Goal: Task Accomplishment & Management: Complete application form

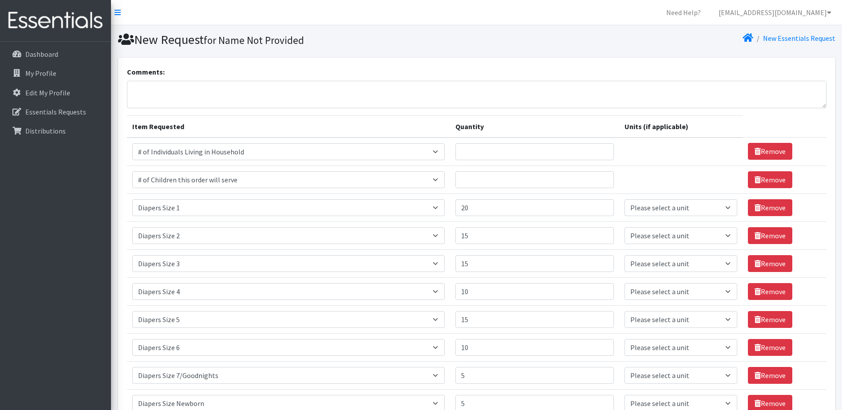
select select "6076"
select select "13431"
select select "1964"
select select "1965"
select select "1966"
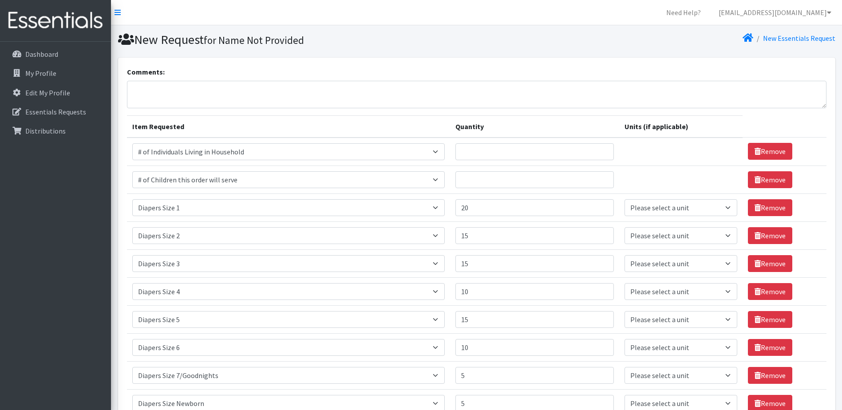
select select "1967"
select select "1968"
select select "1969"
select select "1970"
select select "1963"
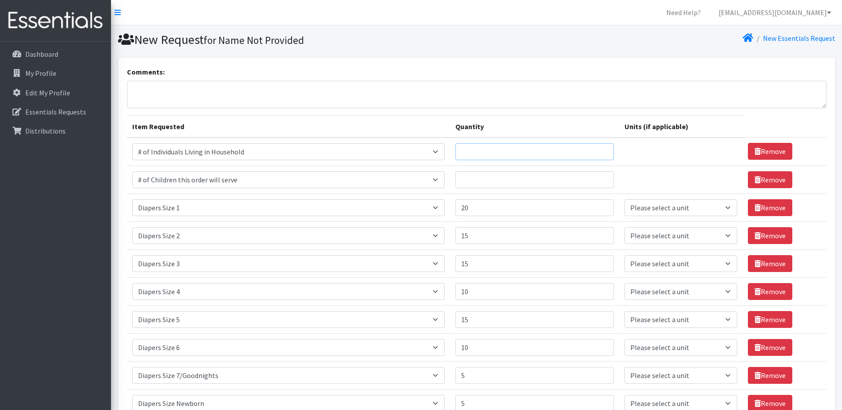
click at [481, 151] on input "Quantity" at bounding box center [534, 151] width 158 height 17
type input "8"
type input "240"
click at [482, 180] on input "Quantity" at bounding box center [534, 179] width 158 height 17
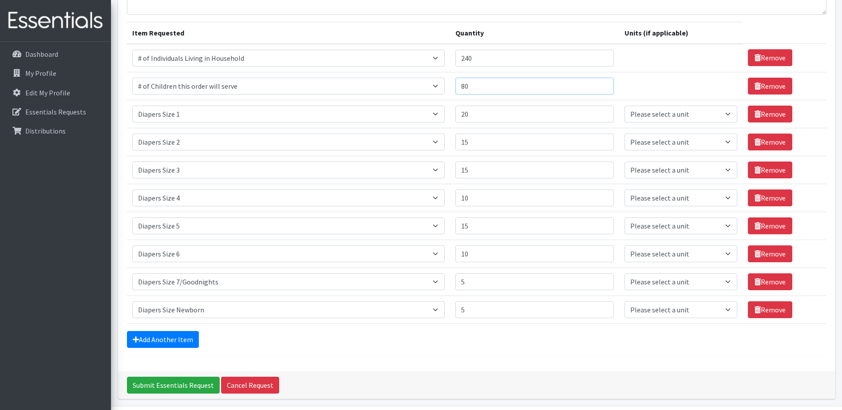
scroll to position [79, 0]
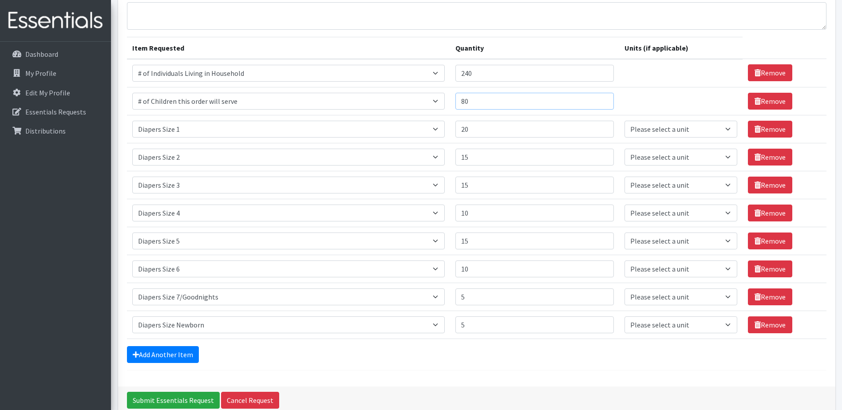
type input "80"
click at [479, 245] on input "15" at bounding box center [534, 241] width 158 height 17
type input "10"
click at [480, 130] on input "20" at bounding box center [534, 129] width 158 height 17
type input "2"
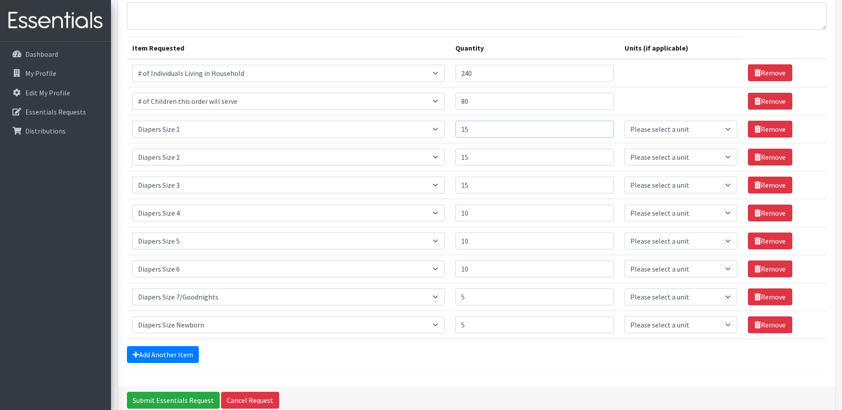
type input "15"
click at [475, 157] on input "15" at bounding box center [534, 157] width 158 height 17
type input "10"
click at [177, 349] on link "Add Another Item" at bounding box center [163, 354] width 72 height 17
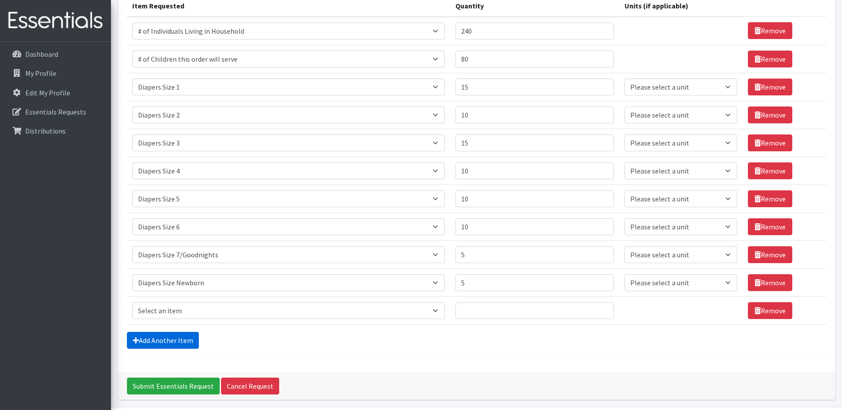
scroll to position [151, 0]
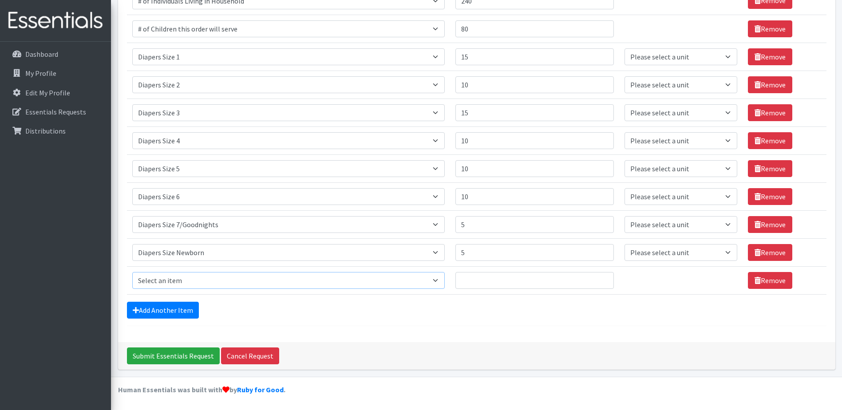
click at [440, 281] on select "Select an item # of Children this order will serve # of Individuals Living in H…" at bounding box center [288, 280] width 313 height 17
select select "1929"
click at [132, 272] on select "Select an item # of Children this order will serve # of Individuals Living in H…" at bounding box center [288, 280] width 313 height 17
click at [492, 281] on input "Quantity" at bounding box center [534, 280] width 158 height 17
type input "80"
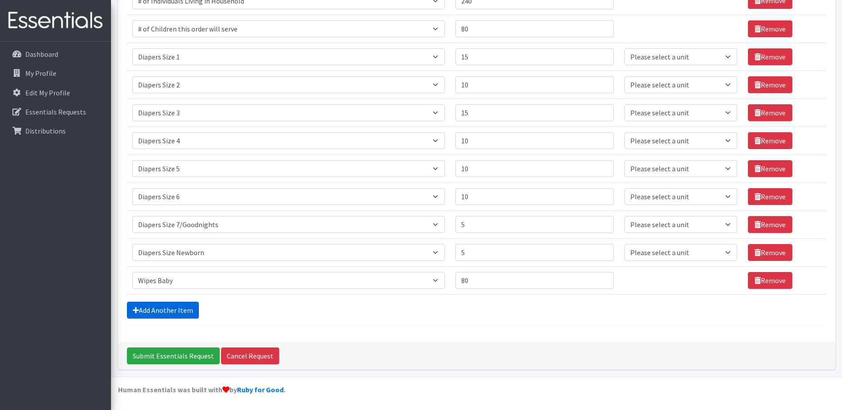
click at [154, 304] on link "Add Another Item" at bounding box center [163, 310] width 72 height 17
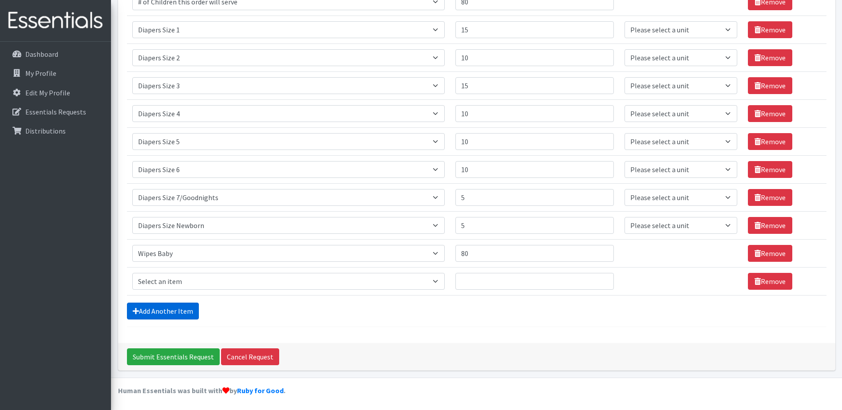
scroll to position [179, 0]
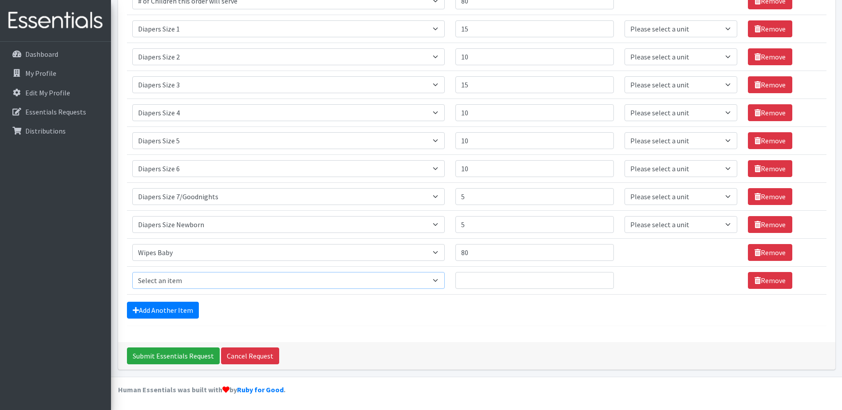
click at [442, 282] on select "Select an item # of Children this order will serve # of Individuals Living in H…" at bounding box center [288, 280] width 313 height 17
select select "2005"
click at [132, 272] on select "Select an item # of Children this order will serve # of Individuals Living in H…" at bounding box center [288, 280] width 313 height 17
click at [510, 280] on input "Quantity" at bounding box center [534, 280] width 158 height 17
type input "20"
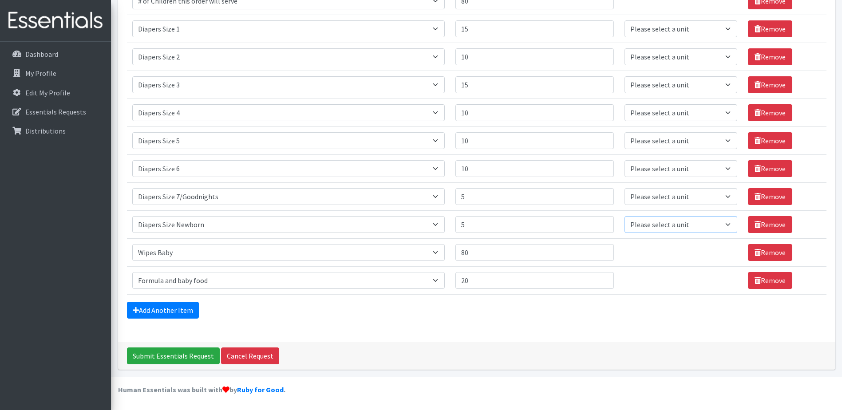
click at [727, 226] on select "Please select a unit units Packs" at bounding box center [681, 224] width 113 height 17
click at [724, 224] on select "Please select a unit units Packs" at bounding box center [681, 224] width 113 height 17
select select "Pack"
click at [625, 216] on select "Please select a unit units Packs" at bounding box center [681, 224] width 113 height 17
click at [725, 196] on select "Please select a unit units Packs" at bounding box center [681, 196] width 113 height 17
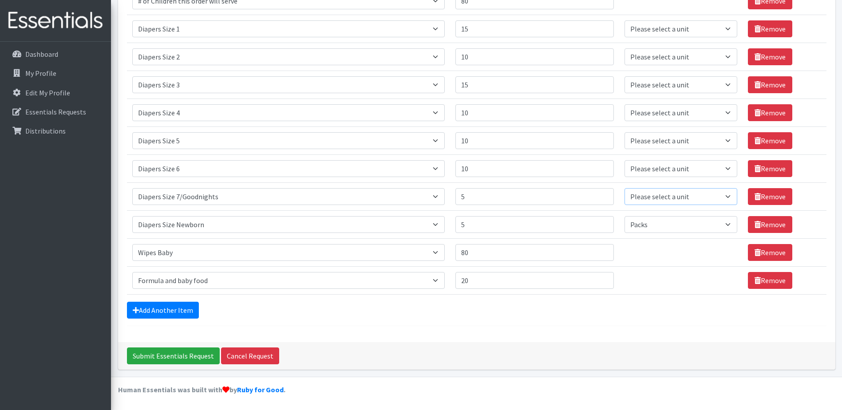
select select "Pack"
click at [625, 188] on select "Please select a unit units Packs" at bounding box center [681, 196] width 113 height 17
click at [727, 167] on select "Please select a unit units Packs" at bounding box center [681, 168] width 113 height 17
select select "Pack"
click at [625, 160] on select "Please select a unit units Packs" at bounding box center [681, 168] width 113 height 17
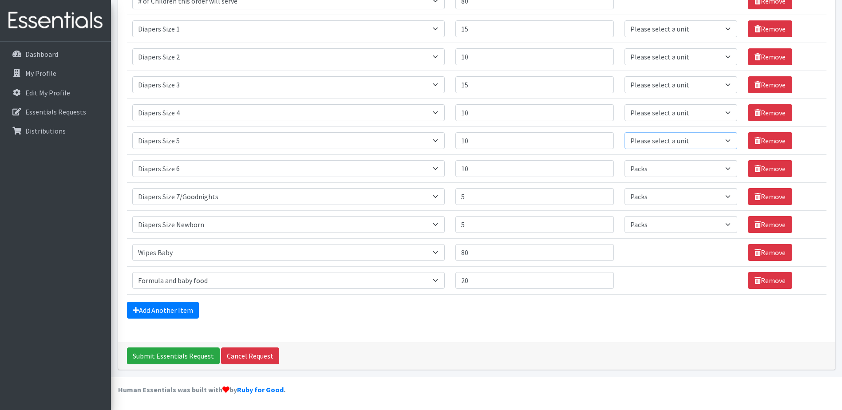
click at [728, 141] on select "Please select a unit units Packs" at bounding box center [681, 140] width 113 height 17
select select "Pack"
click at [625, 132] on select "Please select a unit units Packs" at bounding box center [681, 140] width 113 height 17
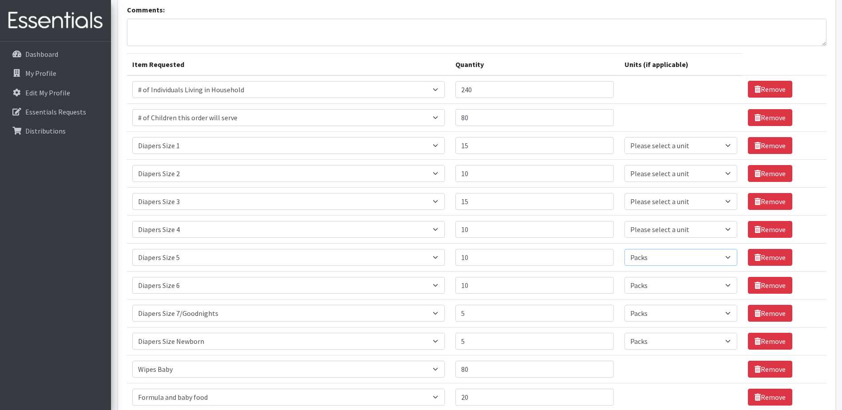
scroll to position [46, 0]
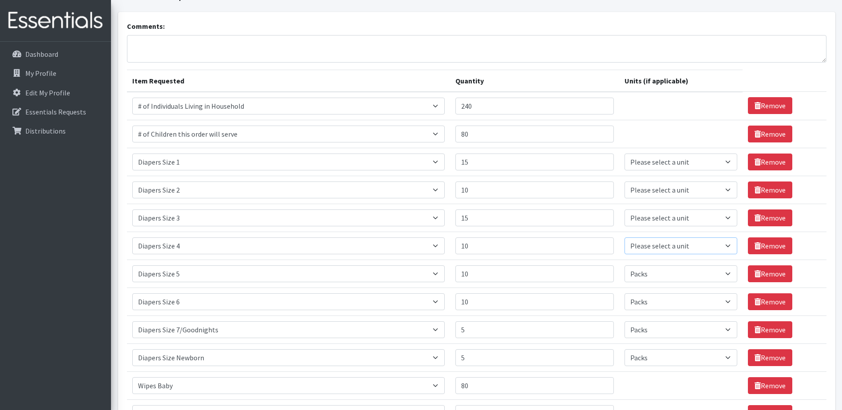
click at [723, 247] on select "Please select a unit units Packs" at bounding box center [681, 245] width 113 height 17
select select "Pack"
click at [625, 237] on select "Please select a unit units Packs" at bounding box center [681, 245] width 113 height 17
click at [721, 214] on select "Please select a unit units Packs" at bounding box center [681, 218] width 113 height 17
select select "Pack"
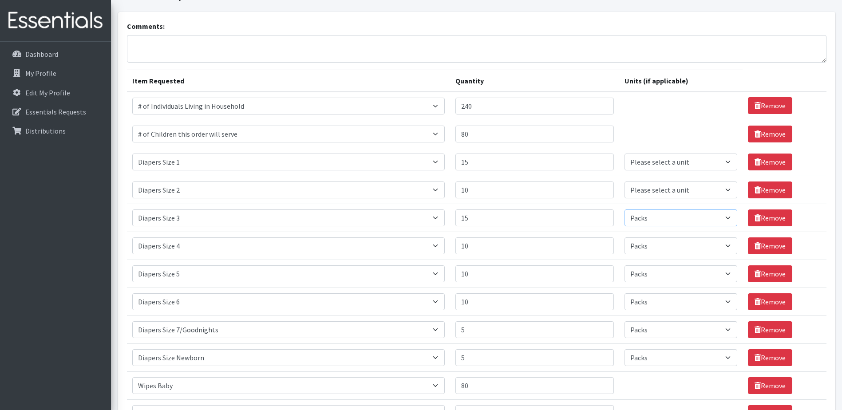
click at [625, 210] on select "Please select a unit units Packs" at bounding box center [681, 218] width 113 height 17
click at [724, 189] on select "Please select a unit units Packs" at bounding box center [681, 190] width 113 height 17
select select "Pack"
click at [625, 182] on select "Please select a unit units Packs" at bounding box center [681, 190] width 113 height 17
click at [723, 160] on select "Please select a unit units Packs" at bounding box center [681, 162] width 113 height 17
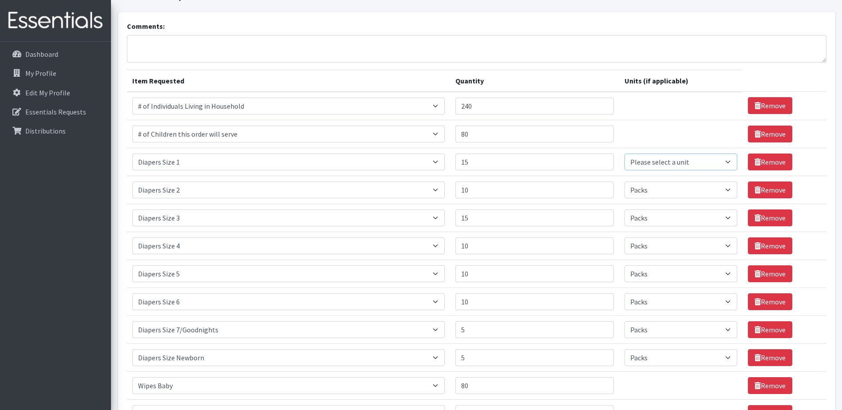
select select "Pack"
click at [625, 154] on select "Please select a unit units Packs" at bounding box center [681, 162] width 113 height 17
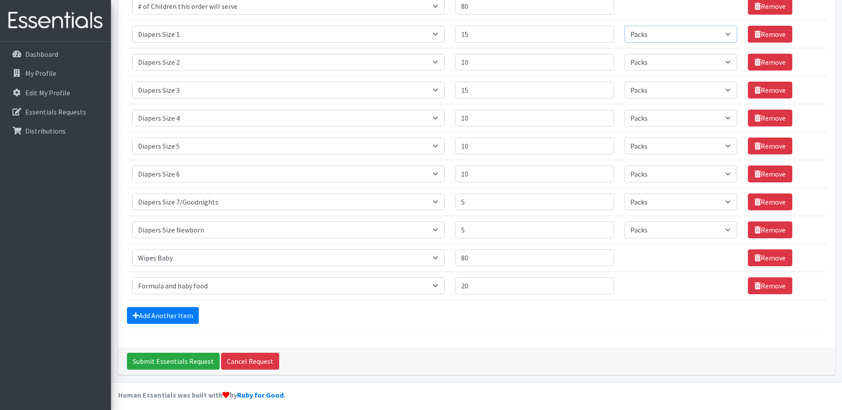
scroll to position [179, 0]
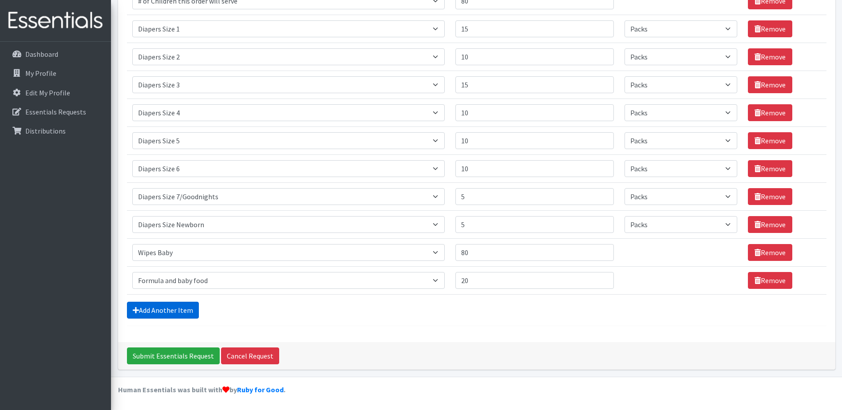
click at [175, 309] on link "Add Another Item" at bounding box center [163, 310] width 72 height 17
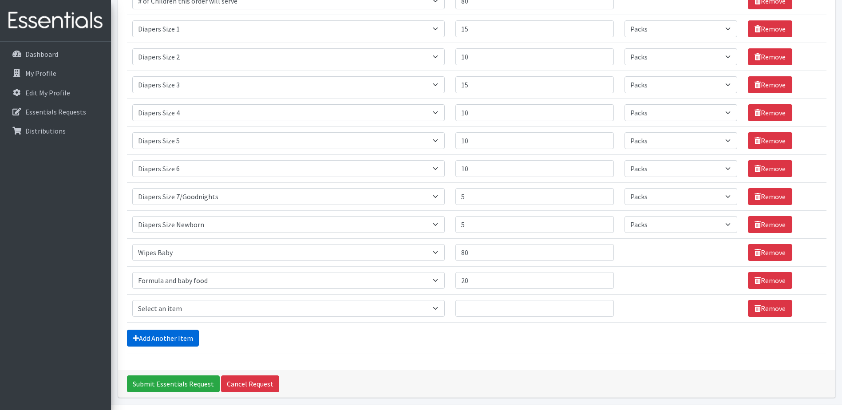
scroll to position [207, 0]
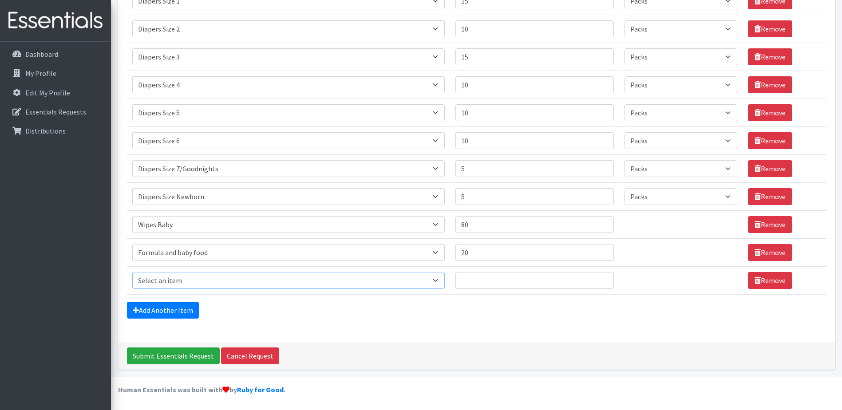
click at [440, 280] on select "Select an item # of Children this order will serve # of Individuals Living in H…" at bounding box center [288, 280] width 313 height 17
select select "302"
click at [132, 272] on select "Select an item # of Children this order will serve # of Individuals Living in H…" at bounding box center [288, 280] width 313 height 17
click at [508, 280] on input "Quantity" at bounding box center [534, 280] width 158 height 17
type input "10"
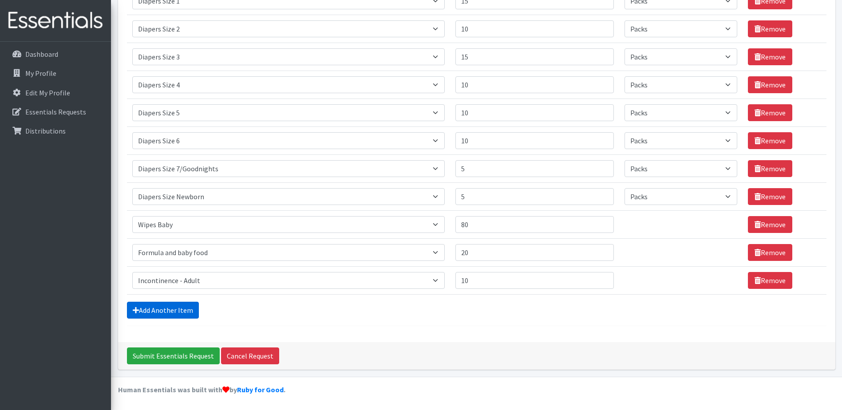
click at [176, 311] on link "Add Another Item" at bounding box center [163, 310] width 72 height 17
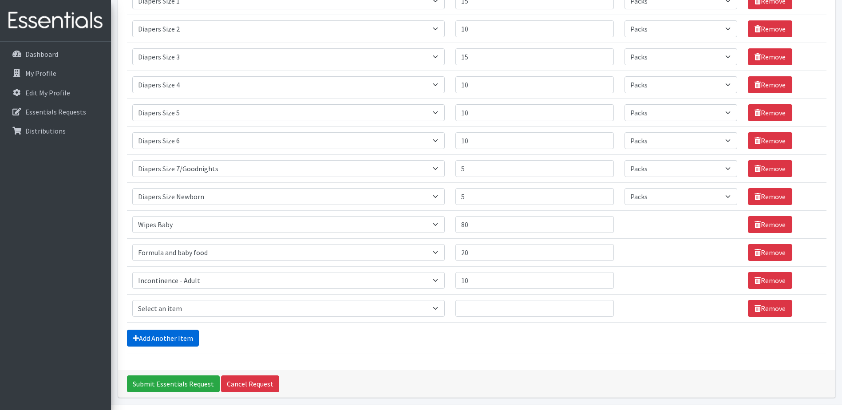
scroll to position [235, 0]
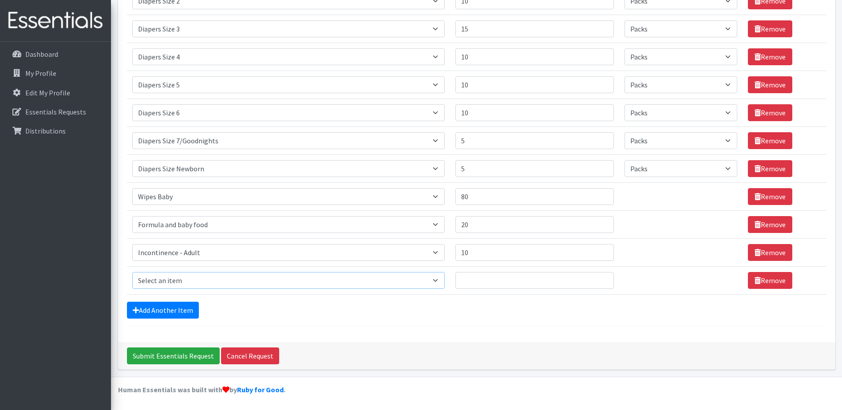
click at [441, 282] on select "Select an item # of Children this order will serve # of Individuals Living in H…" at bounding box center [288, 280] width 313 height 17
select select "14372"
click at [132, 272] on select "Select an item # of Children this order will serve # of Individuals Living in H…" at bounding box center [288, 280] width 313 height 17
click at [495, 281] on input "Quantity" at bounding box center [534, 280] width 158 height 17
type input "5"
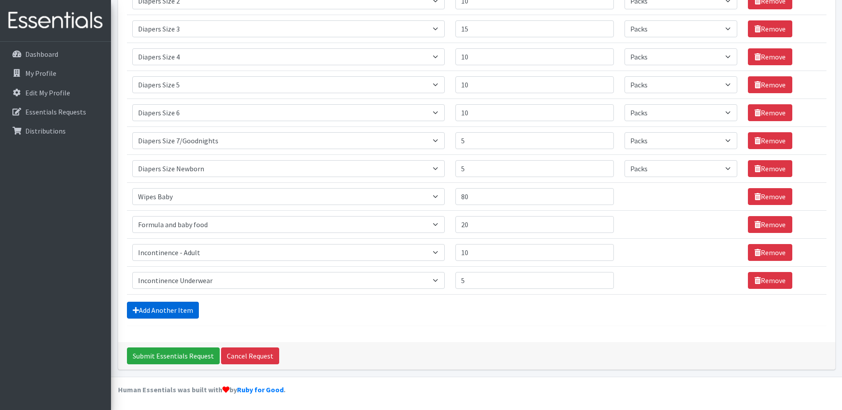
click at [160, 311] on link "Add Another Item" at bounding box center [163, 310] width 72 height 17
click at [436, 281] on select "Select an item # of Children this order will serve # of Individuals Living in H…" at bounding box center [288, 280] width 313 height 17
select select "5659"
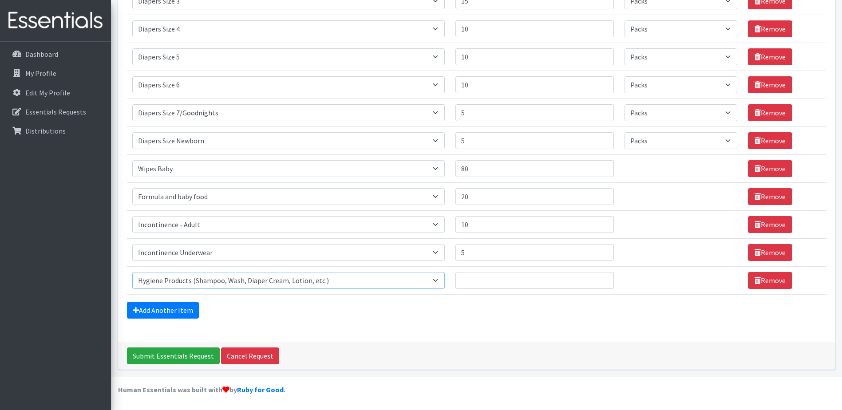
click at [132, 272] on select "Select an item # of Children this order will serve # of Individuals Living in H…" at bounding box center [288, 280] width 313 height 17
click at [508, 284] on input "Quantity" at bounding box center [534, 280] width 158 height 17
type input "5"
click at [166, 309] on link "Add Another Item" at bounding box center [163, 310] width 72 height 17
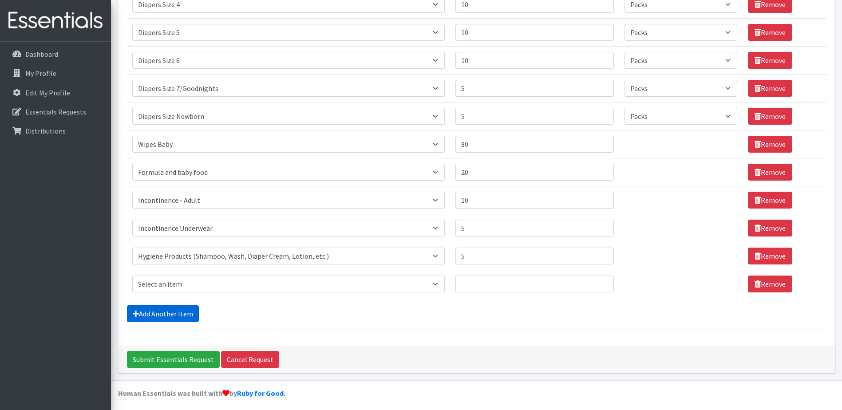
scroll to position [291, 0]
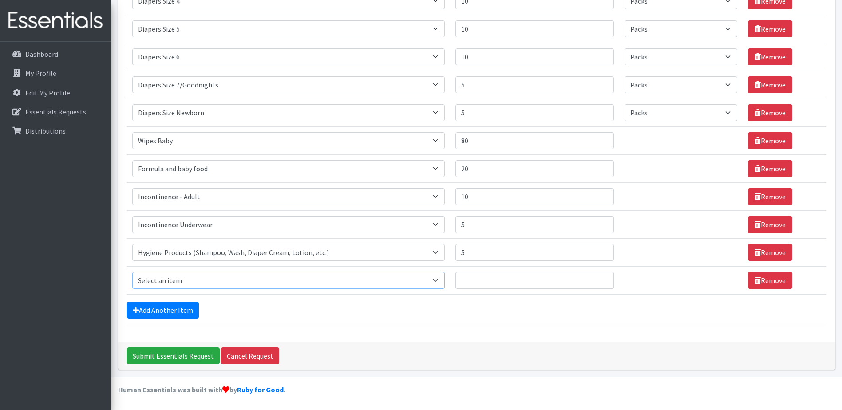
click at [439, 285] on select "Select an item # of Children this order will serve # of Individuals Living in H…" at bounding box center [288, 280] width 313 height 17
select select "5772"
click at [132, 272] on select "Select an item # of Children this order will serve # of Individuals Living in H…" at bounding box center [288, 280] width 313 height 17
click at [472, 281] on input "Quantity" at bounding box center [534, 280] width 158 height 17
type input "25"
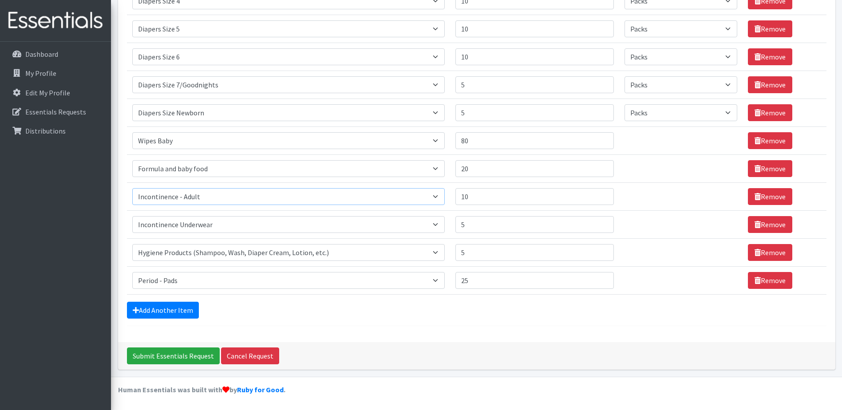
click at [439, 199] on select "Select an item # of Children this order will serve # of Individuals Living in H…" at bounding box center [288, 196] width 313 height 17
click at [422, 326] on div "Comments: Item Requested Quantity Units (if applicable) Item Requested Select a…" at bounding box center [476, 54] width 717 height 575
click at [475, 168] on input "20" at bounding box center [534, 168] width 158 height 17
type input "2"
type input "15"
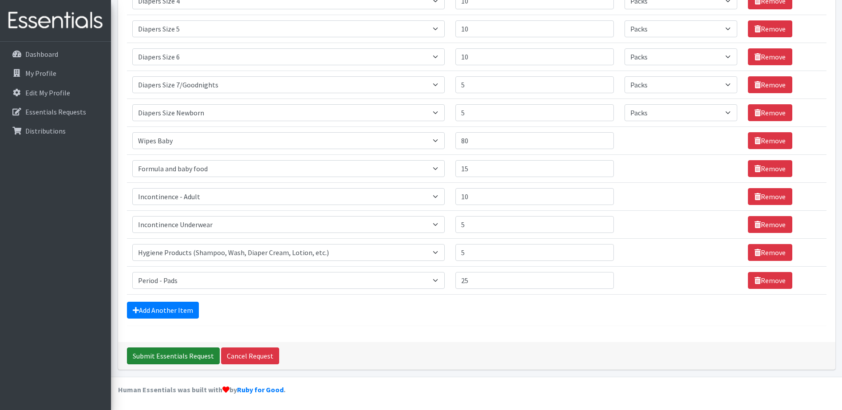
click at [186, 357] on input "Submit Essentials Request" at bounding box center [173, 356] width 93 height 17
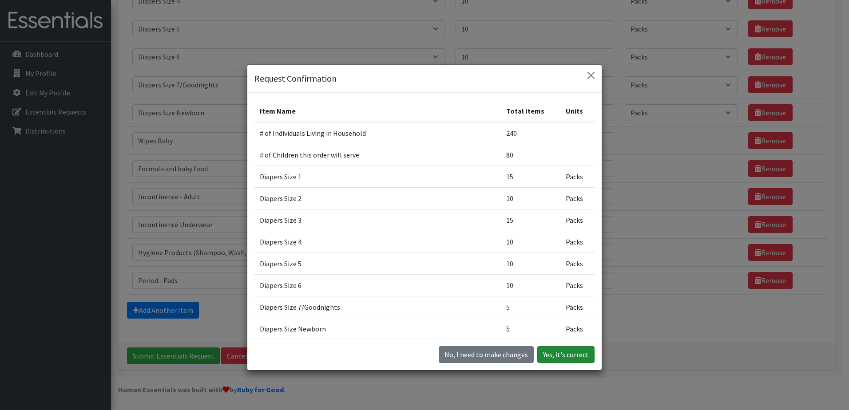
click at [565, 355] on button "Yes, it's correct" at bounding box center [565, 354] width 57 height 17
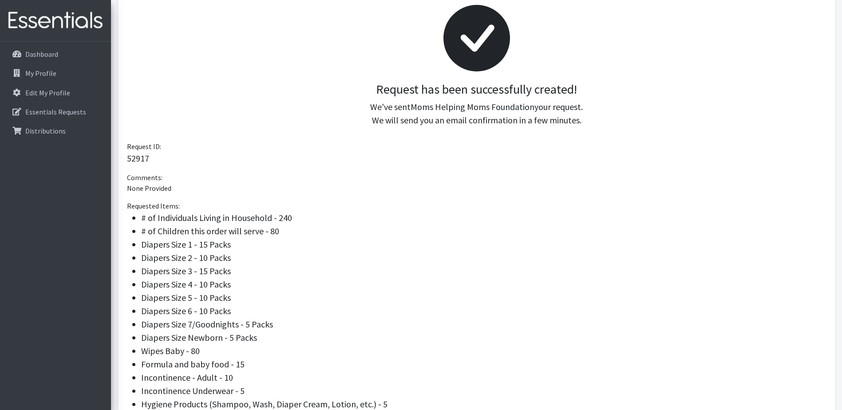
scroll to position [255, 0]
